Goal: Find specific page/section: Find specific page/section

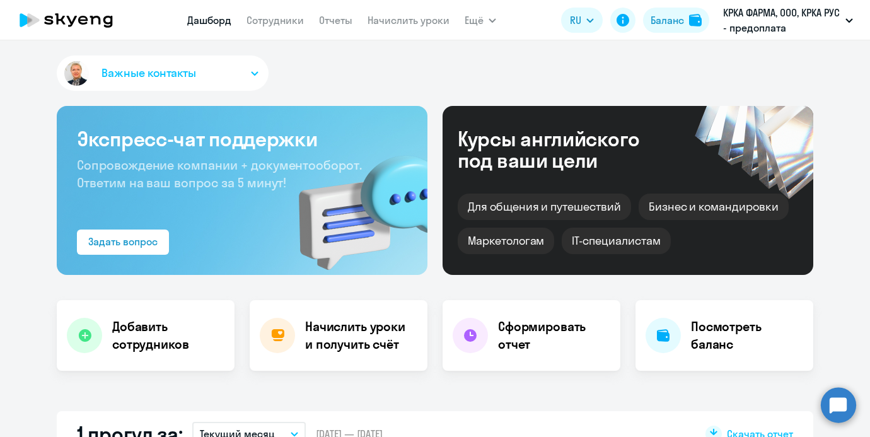
click at [269, 27] on app-menu-item-link "Сотрудники" at bounding box center [274, 21] width 57 height 16
click at [269, 23] on link "Сотрудники" at bounding box center [274, 20] width 57 height 13
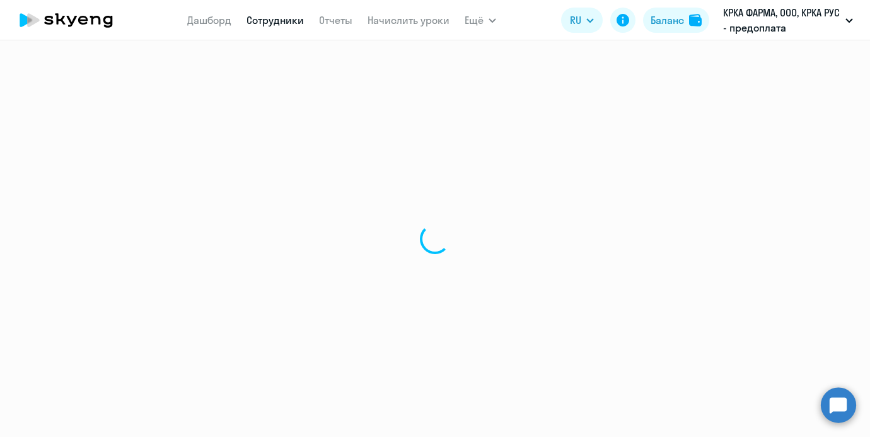
select select "30"
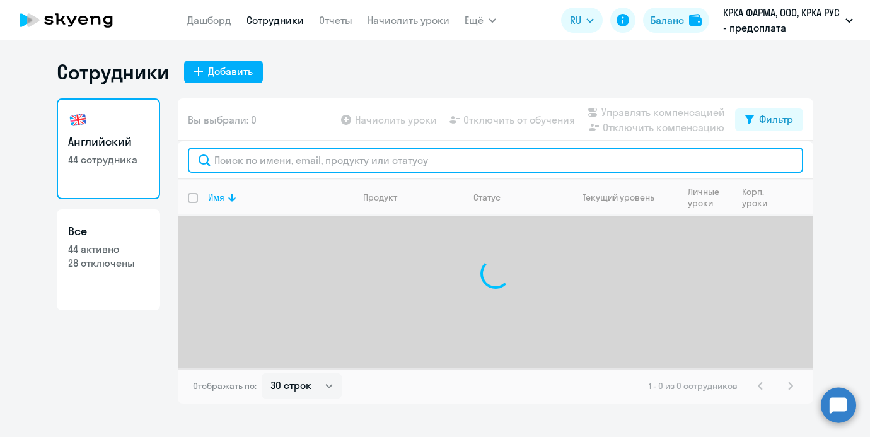
click at [355, 159] on input "text" at bounding box center [495, 159] width 615 height 25
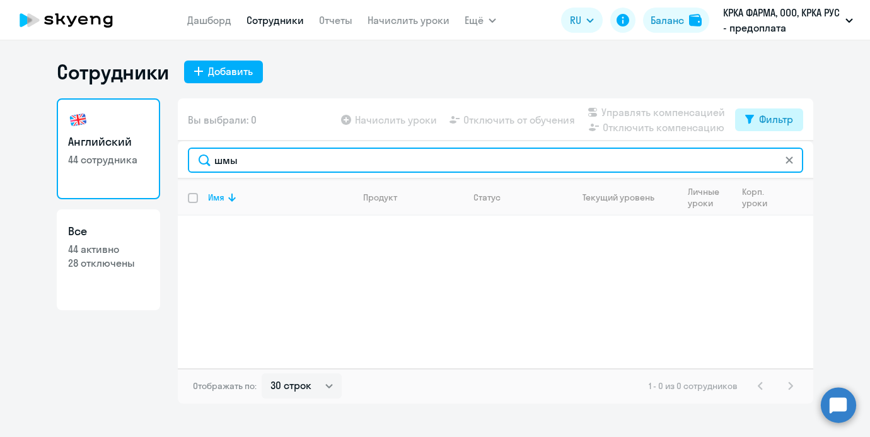
type input "шмы"
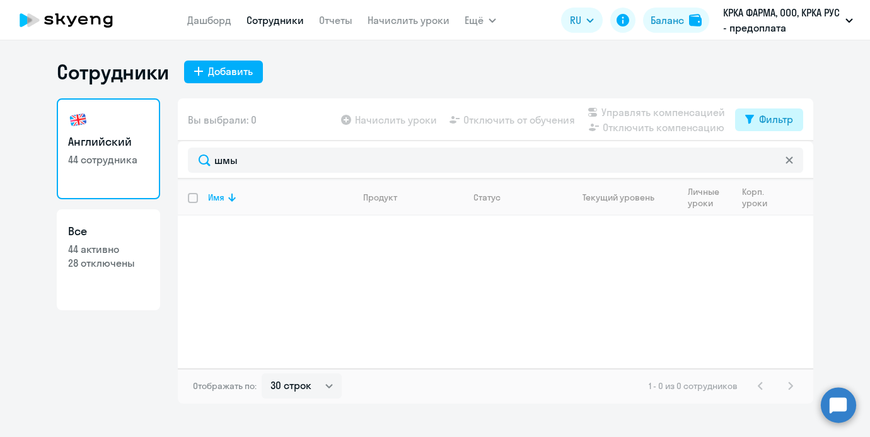
click at [766, 129] on button "Фильтр" at bounding box center [769, 119] width 68 height 23
click at [782, 157] on span at bounding box center [781, 160] width 21 height 13
click at [771, 160] on input "checkbox" at bounding box center [771, 160] width 1 height 1
checkbox input "true"
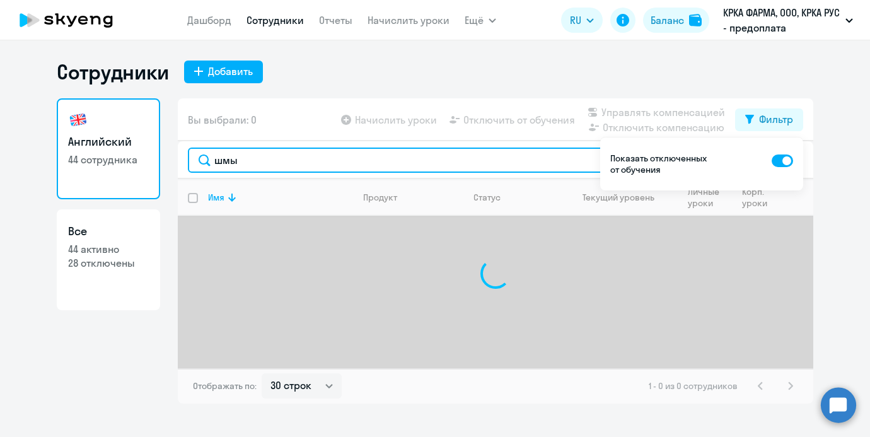
click at [451, 160] on input "шмы" at bounding box center [495, 159] width 615 height 25
type input "ш"
